Goal: Task Accomplishment & Management: Manage account settings

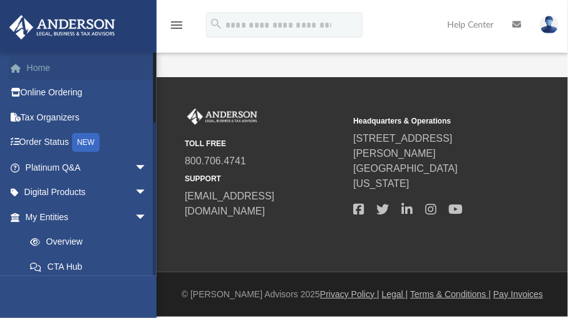
click at [39, 68] on link "Home" at bounding box center [87, 67] width 157 height 25
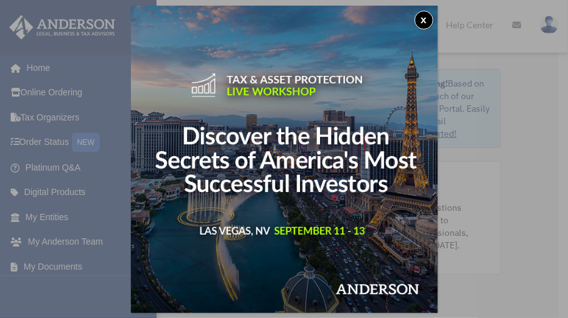
click at [422, 22] on button "x" at bounding box center [424, 20] width 19 height 19
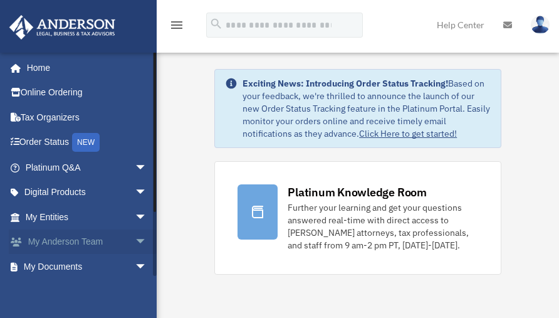
click at [135, 241] on span "arrow_drop_down" at bounding box center [147, 242] width 25 height 26
click at [100, 269] on link "My Anderson Team" at bounding box center [92, 266] width 148 height 25
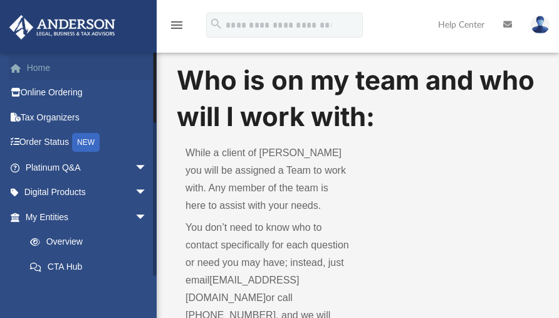
click at [33, 71] on link "Home" at bounding box center [87, 67] width 157 height 25
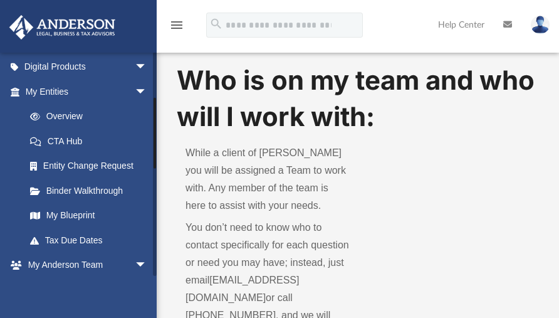
scroll to position [148, 0]
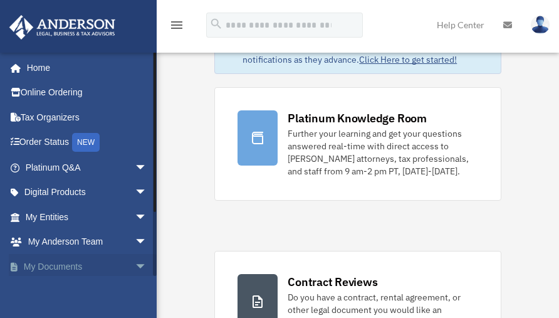
scroll to position [75, 0]
click at [135, 262] on span "arrow_drop_down" at bounding box center [147, 267] width 25 height 26
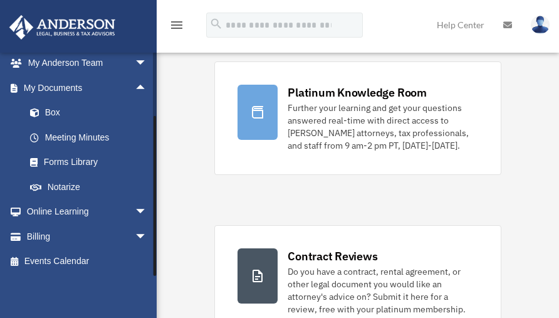
scroll to position [125, 0]
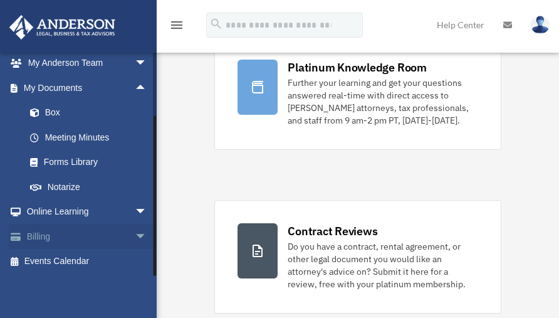
click at [53, 236] on link "Billing arrow_drop_down" at bounding box center [87, 236] width 157 height 25
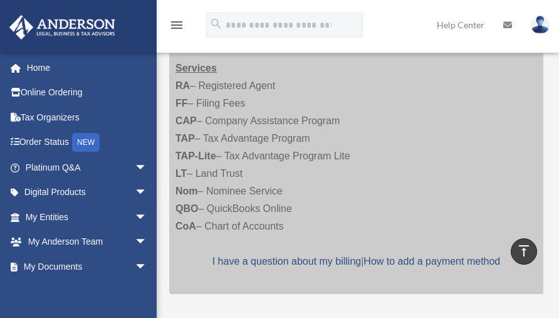
scroll to position [445, 0]
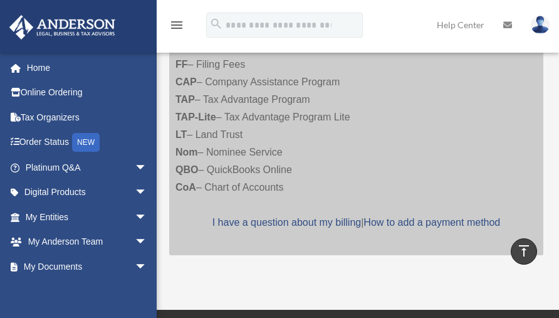
click at [551, 43] on link at bounding box center [540, 24] width 38 height 55
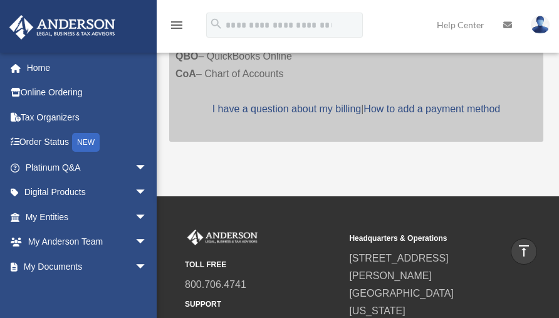
scroll to position [693, 0]
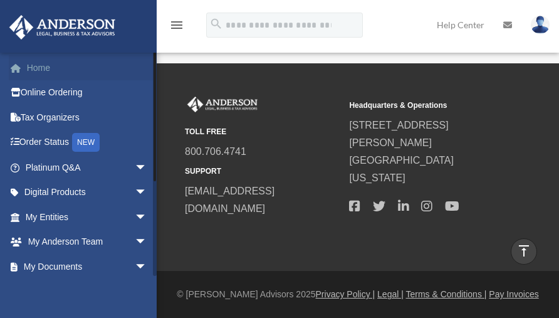
click at [51, 70] on link "Home" at bounding box center [87, 67] width 157 height 25
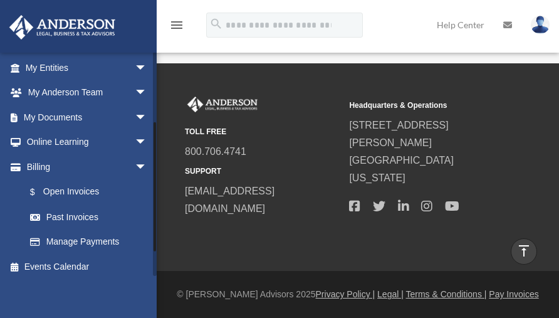
scroll to position [154, 0]
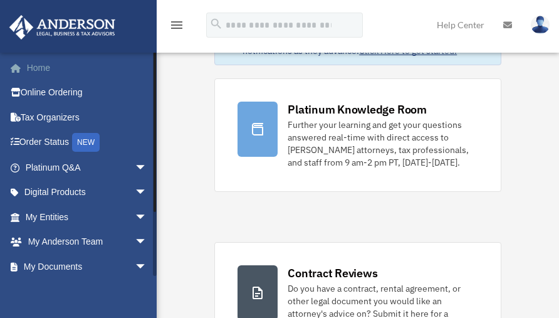
scroll to position [100, 0]
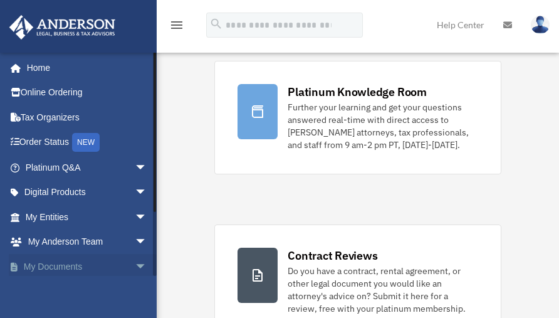
click at [135, 259] on span "arrow_drop_down" at bounding box center [147, 267] width 25 height 26
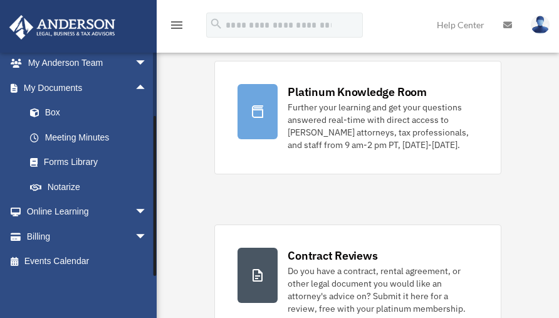
scroll to position [125, 0]
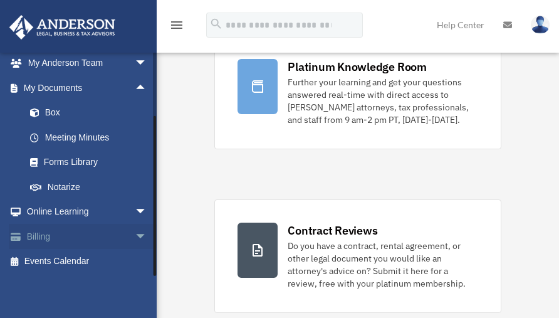
click at [46, 235] on link "Billing arrow_drop_down" at bounding box center [87, 236] width 157 height 25
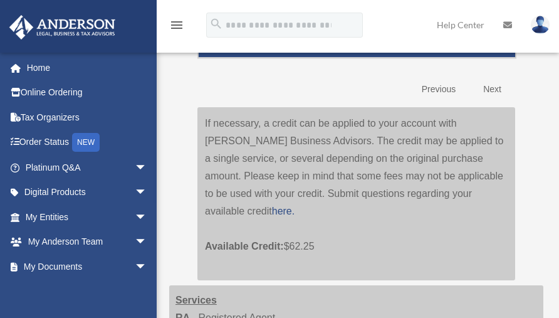
scroll to position [175, 0]
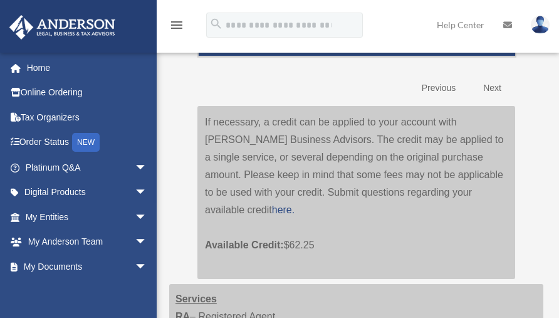
click at [439, 101] on link "Previous" at bounding box center [438, 88] width 53 height 26
click at [444, 101] on link "Previous" at bounding box center [438, 88] width 53 height 26
click at [496, 101] on link "Next" at bounding box center [492, 88] width 37 height 26
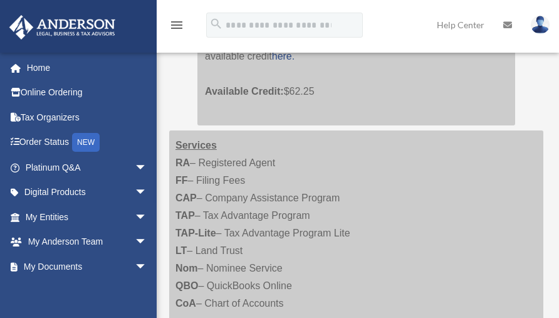
scroll to position [375, 0]
